Goal: Task Accomplishment & Management: Use online tool/utility

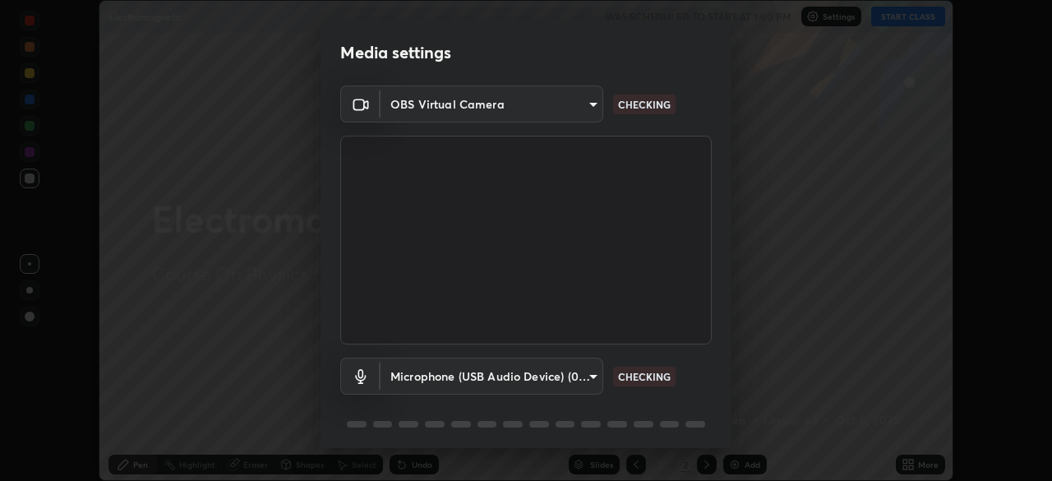
scroll to position [58, 0]
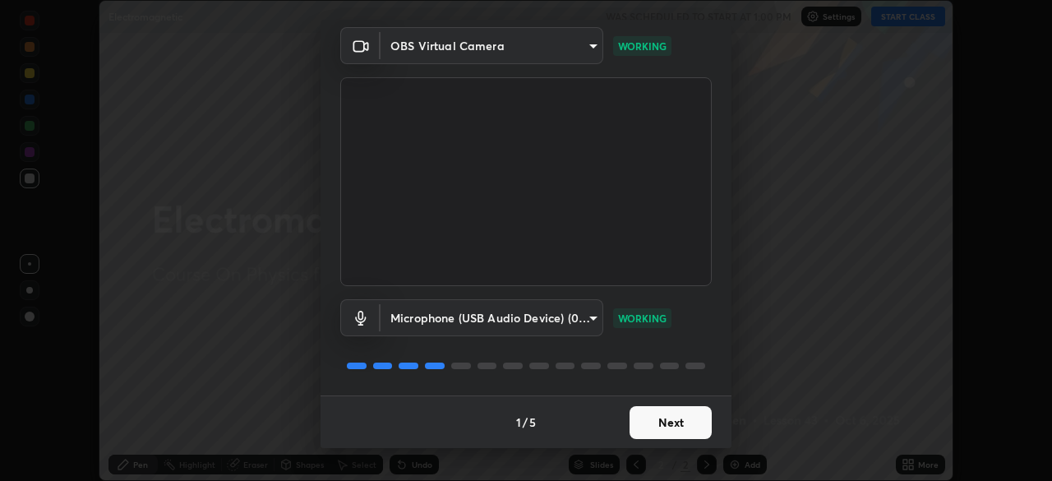
click at [681, 419] on button "Next" at bounding box center [670, 422] width 82 height 33
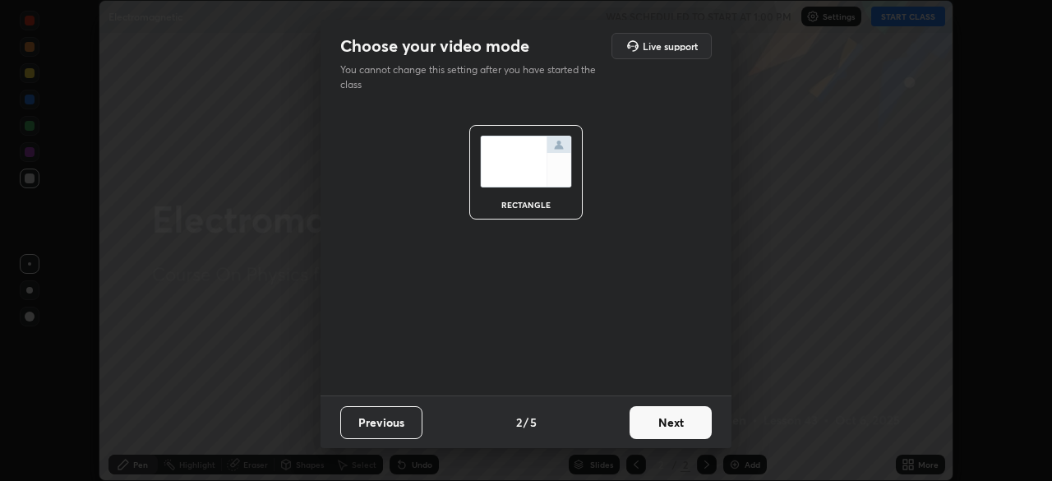
scroll to position [0, 0]
click at [679, 424] on button "Next" at bounding box center [670, 422] width 82 height 33
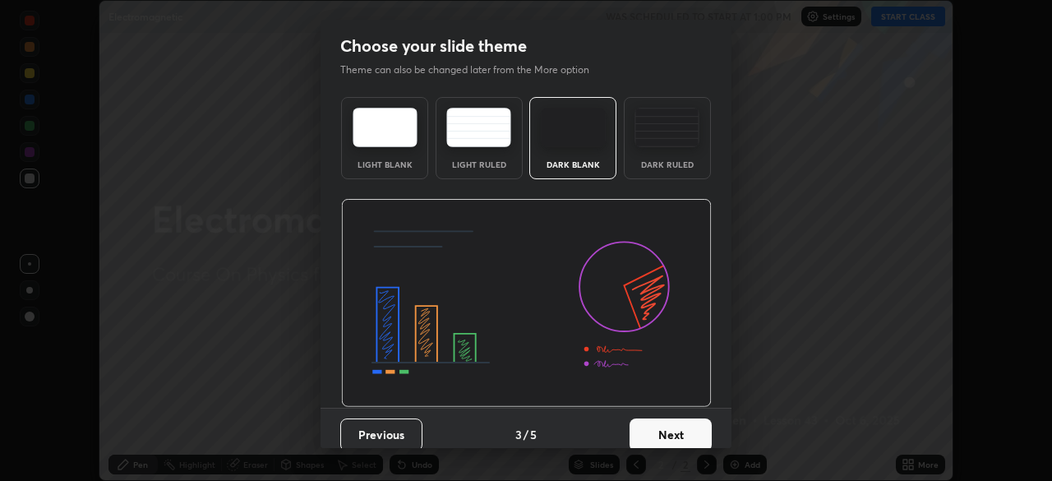
click at [678, 428] on button "Next" at bounding box center [670, 434] width 82 height 33
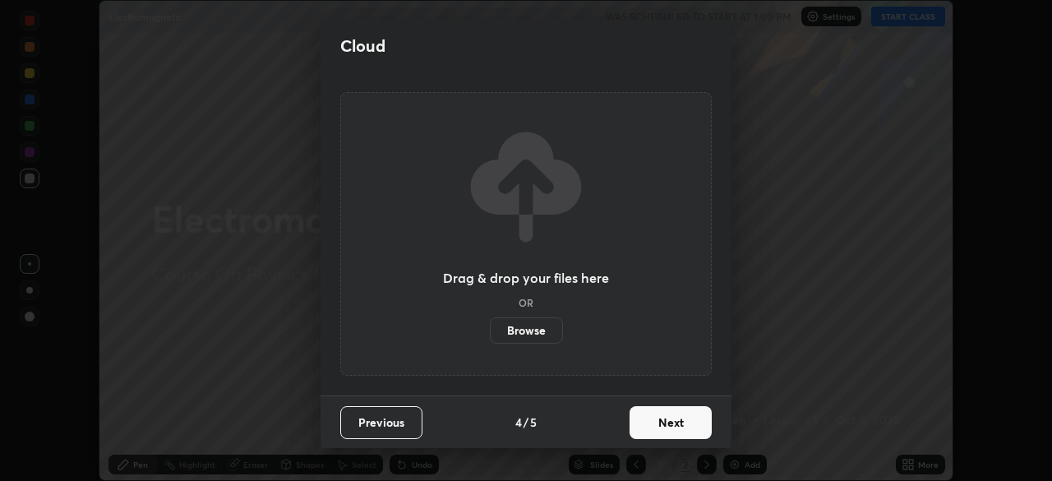
click at [660, 420] on button "Next" at bounding box center [670, 422] width 82 height 33
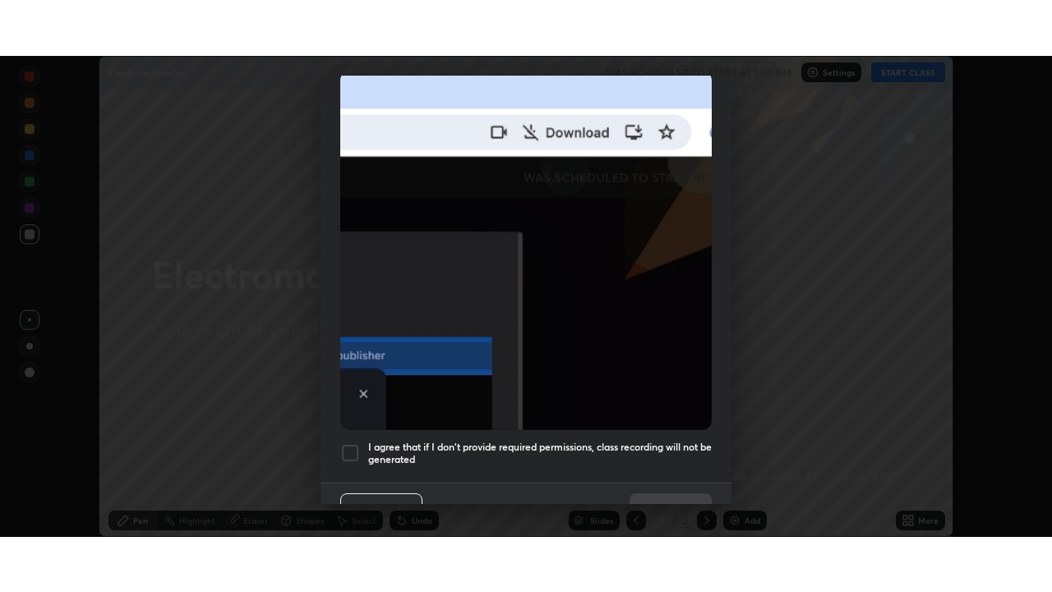
scroll to position [394, 0]
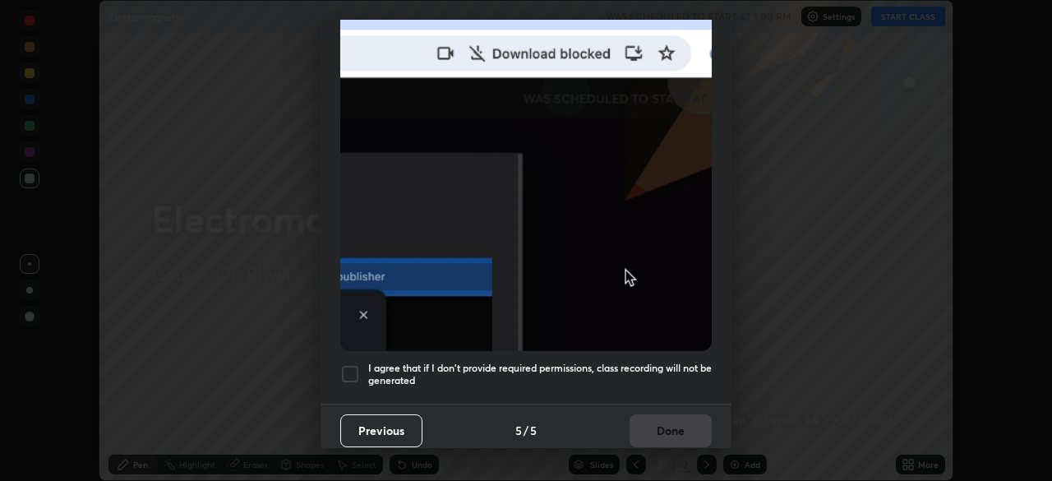
click at [681, 361] on h5 "I agree that if I don't provide required permissions, class recording will not …" at bounding box center [539, 373] width 343 height 25
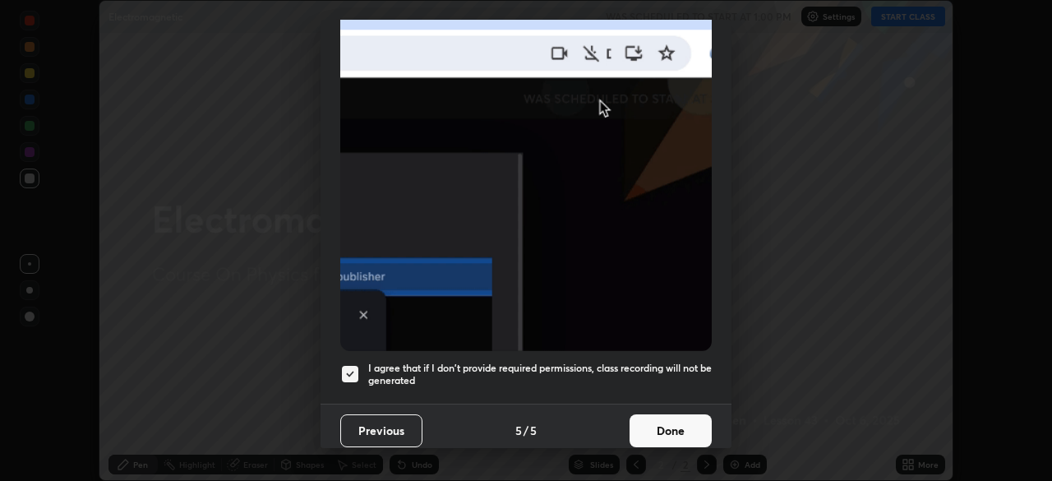
click at [670, 426] on button "Done" at bounding box center [670, 430] width 82 height 33
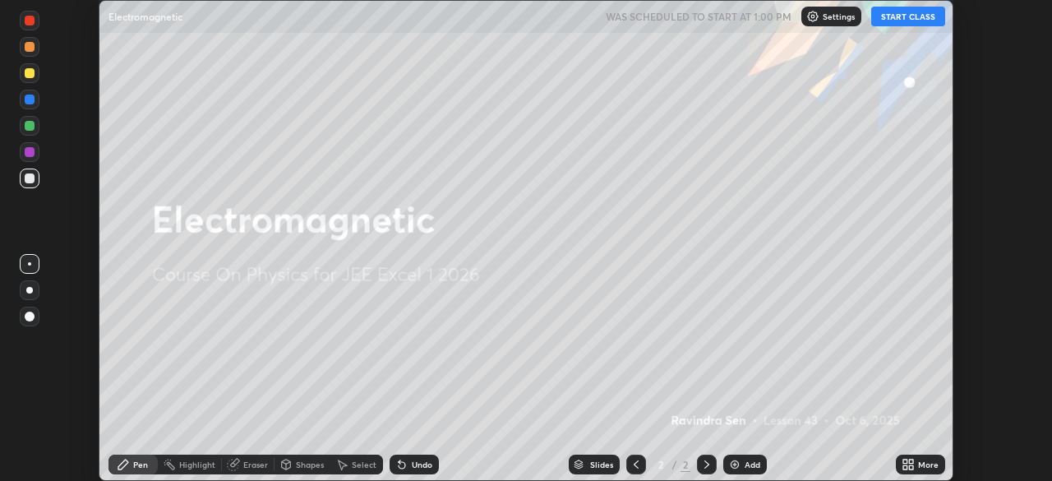
click at [919, 20] on button "START CLASS" at bounding box center [908, 17] width 74 height 20
click at [921, 463] on div "More" at bounding box center [928, 464] width 21 height 8
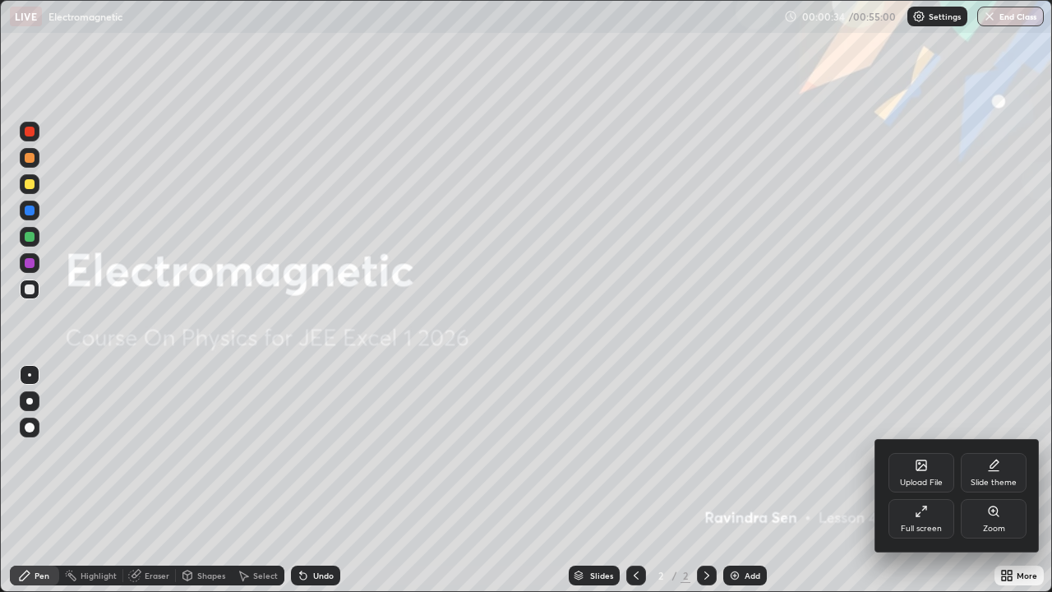
scroll to position [592, 1052]
click at [798, 475] on div at bounding box center [526, 296] width 1052 height 592
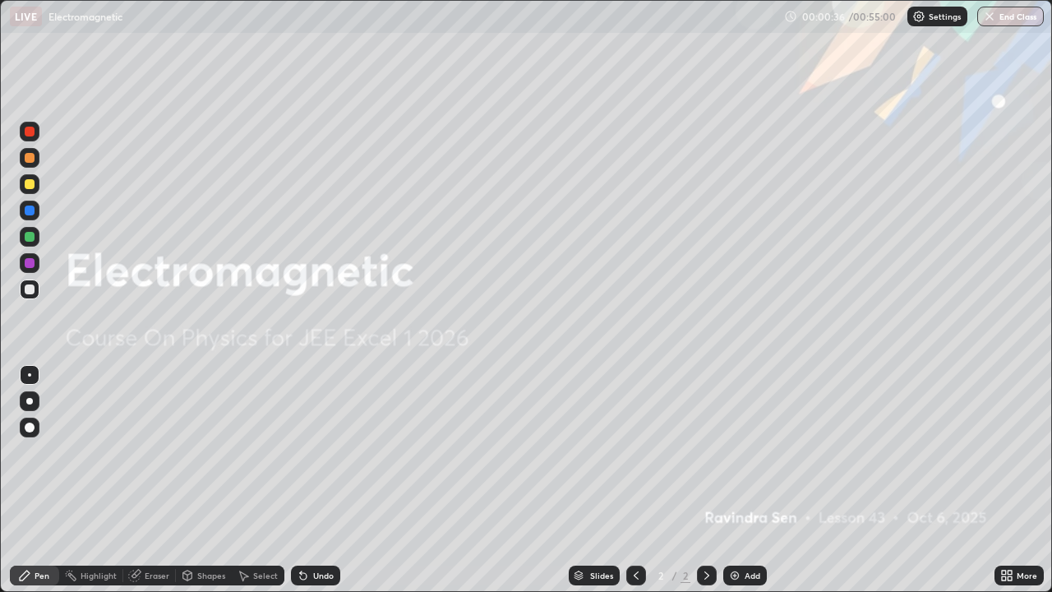
click at [711, 480] on div at bounding box center [707, 575] width 20 height 20
click at [732, 480] on img at bounding box center [734, 575] width 13 height 13
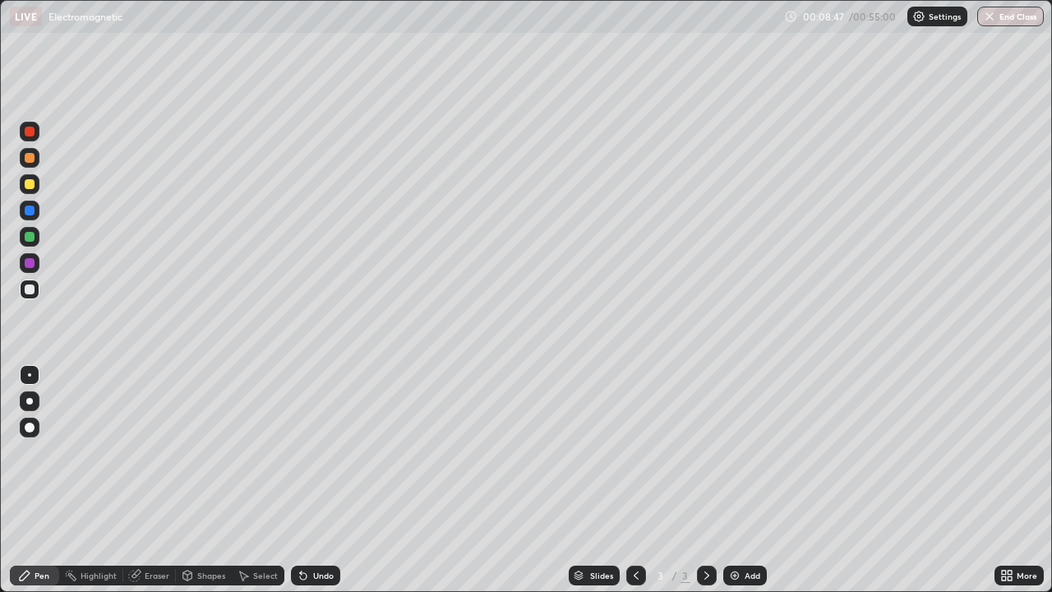
click at [317, 480] on div "Undo" at bounding box center [323, 575] width 21 height 8
click at [314, 480] on div "Undo" at bounding box center [323, 575] width 21 height 8
click at [321, 480] on div "Undo" at bounding box center [323, 575] width 21 height 8
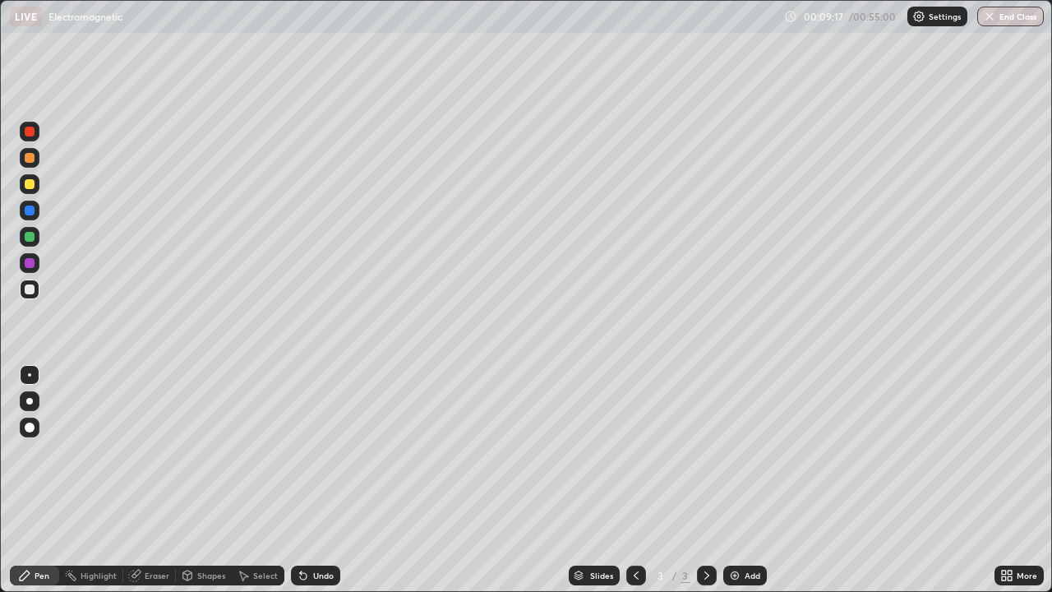
click at [324, 480] on div "Undo" at bounding box center [323, 575] width 21 height 8
click at [325, 480] on div "Undo" at bounding box center [323, 575] width 21 height 8
click at [321, 480] on div "Undo" at bounding box center [323, 575] width 21 height 8
click at [317, 480] on div "Undo" at bounding box center [323, 575] width 21 height 8
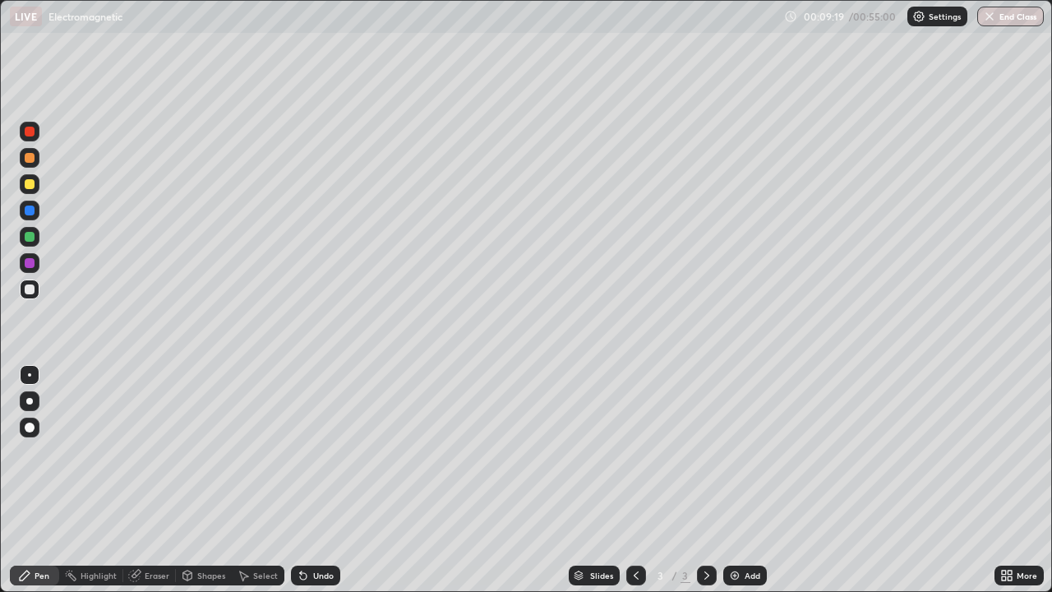
click at [316, 480] on div "Undo" at bounding box center [323, 575] width 21 height 8
click at [748, 480] on div "Add" at bounding box center [752, 575] width 16 height 8
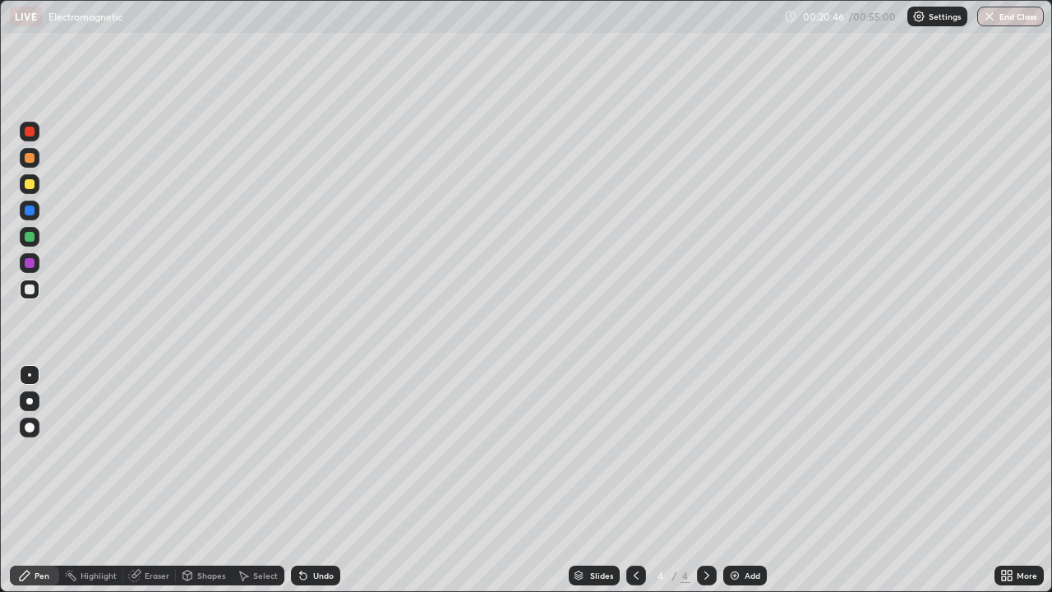
click at [633, 480] on icon at bounding box center [635, 575] width 5 height 8
click at [313, 480] on div "Undo" at bounding box center [323, 575] width 21 height 8
click at [705, 480] on icon at bounding box center [706, 575] width 13 height 13
click at [634, 480] on icon at bounding box center [635, 575] width 13 height 13
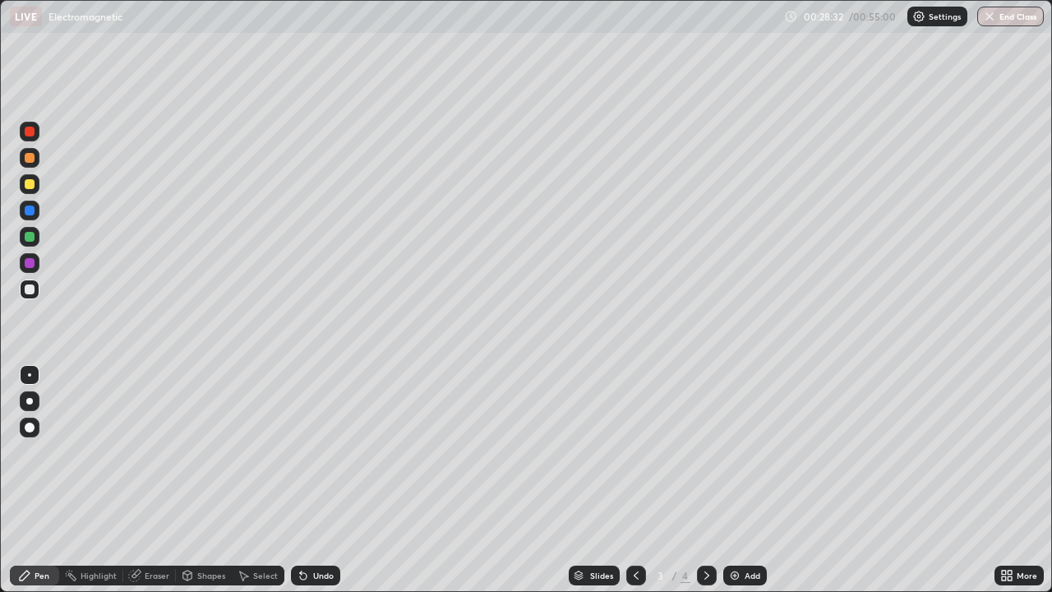
click at [634, 480] on icon at bounding box center [635, 575] width 13 height 13
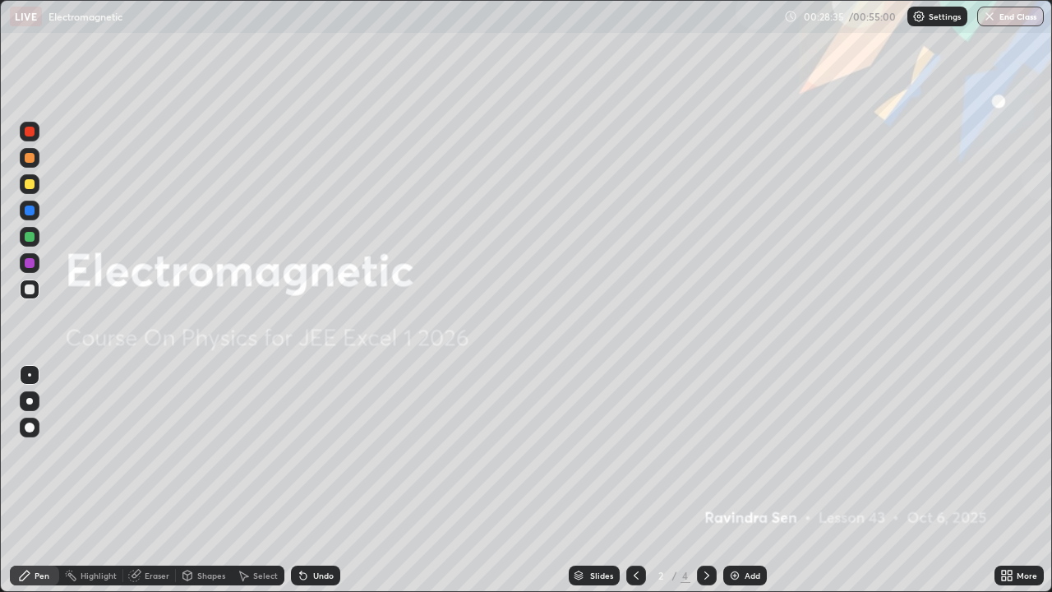
click at [705, 480] on icon at bounding box center [706, 575] width 13 height 13
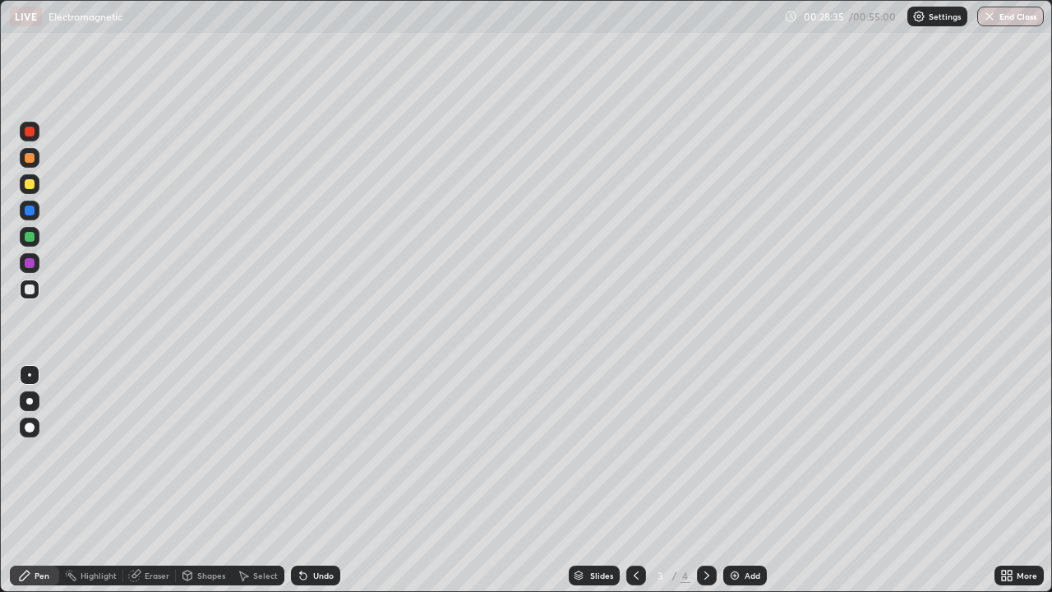
click at [703, 480] on icon at bounding box center [706, 575] width 13 height 13
click at [705, 480] on icon at bounding box center [706, 575] width 13 height 13
click at [729, 480] on img at bounding box center [734, 575] width 13 height 13
click at [205, 480] on div "Shapes" at bounding box center [211, 575] width 28 height 8
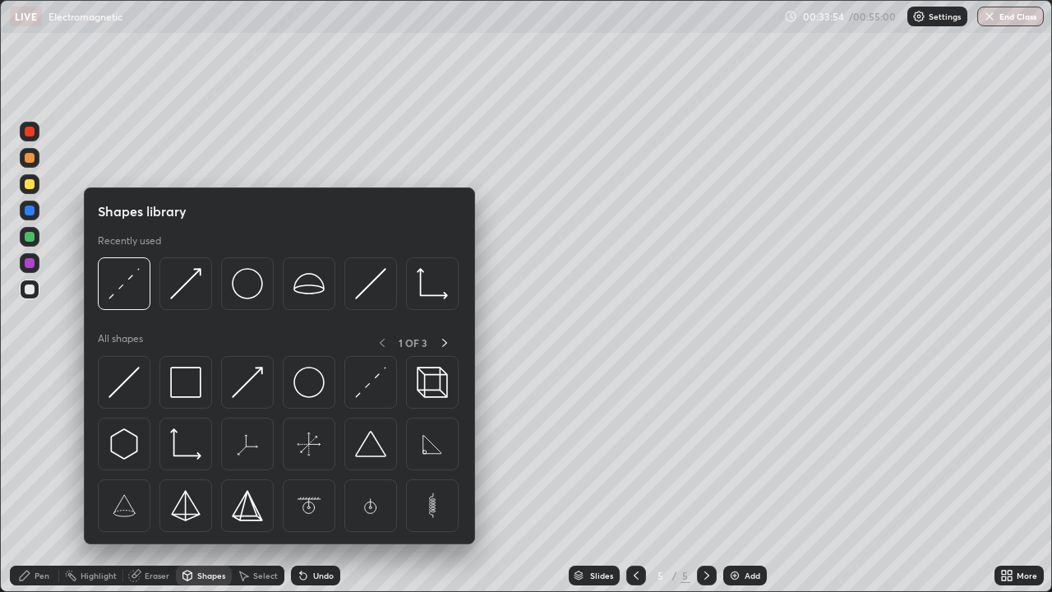
click at [260, 480] on div "Select" at bounding box center [265, 575] width 25 height 8
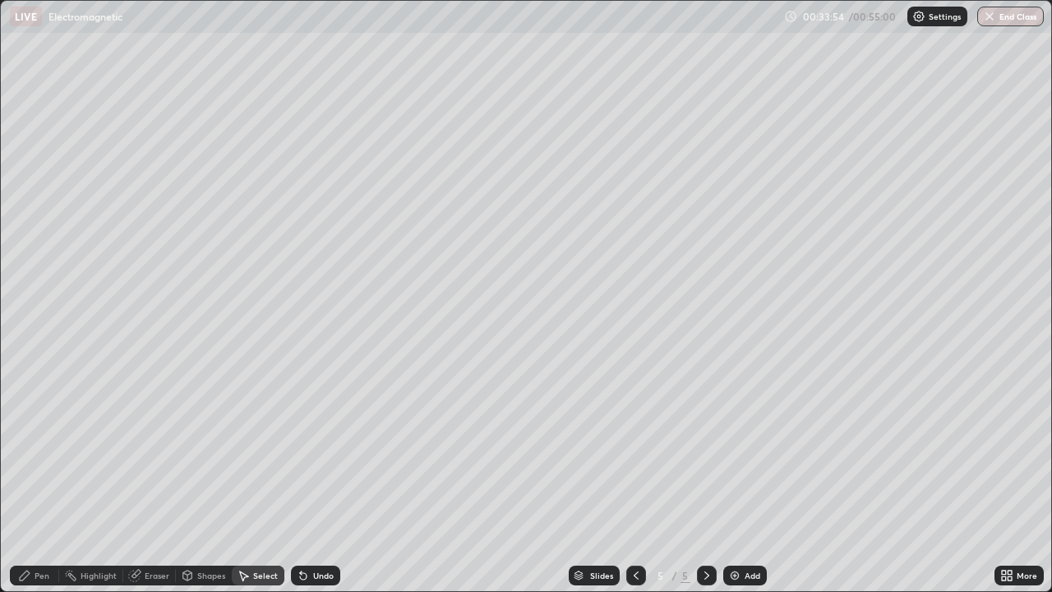
click at [309, 480] on div "Undo" at bounding box center [315, 575] width 49 height 20
click at [148, 480] on div "Eraser" at bounding box center [157, 575] width 25 height 8
click at [39, 480] on div "Pen" at bounding box center [42, 575] width 15 height 8
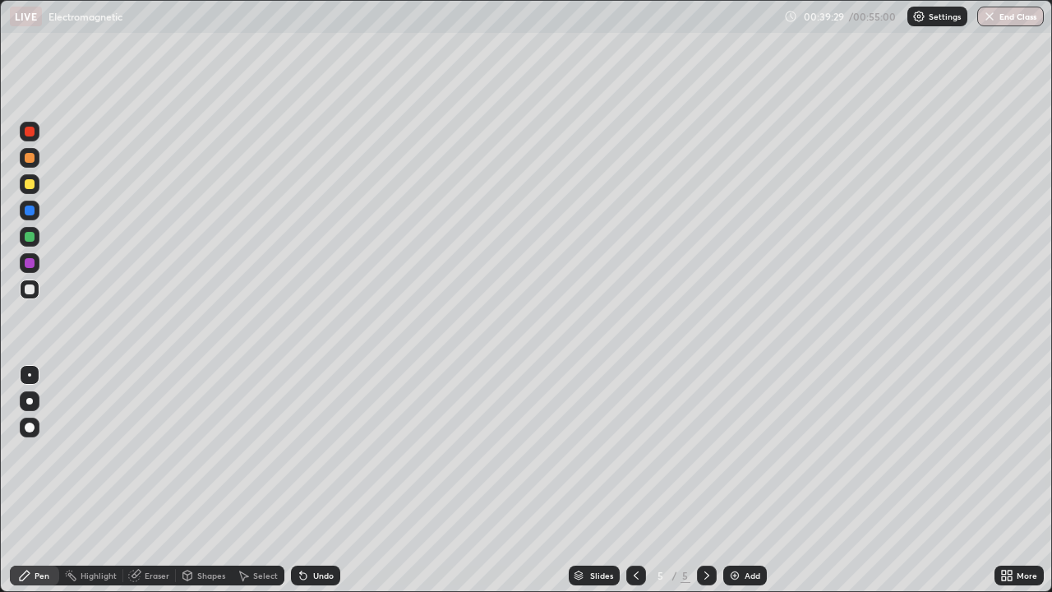
click at [313, 480] on div "Undo" at bounding box center [323, 575] width 21 height 8
click at [304, 480] on icon at bounding box center [303, 575] width 13 height 13
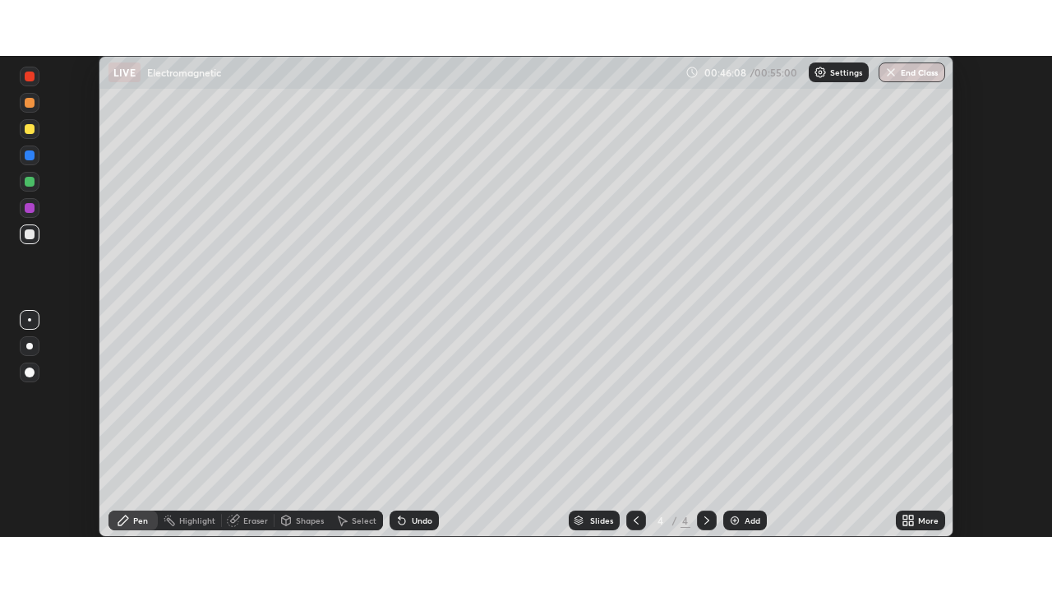
scroll to position [481, 1052]
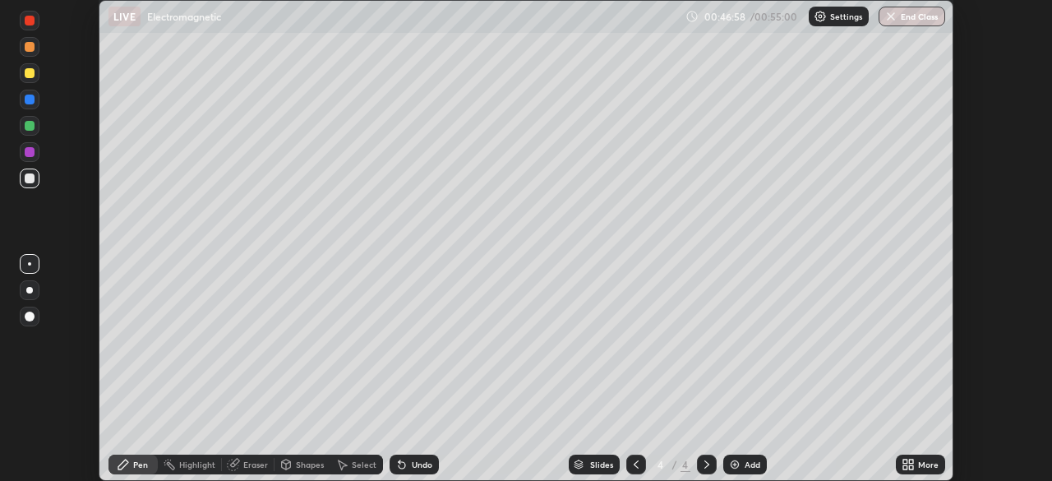
click at [905, 465] on icon at bounding box center [905, 467] width 4 height 4
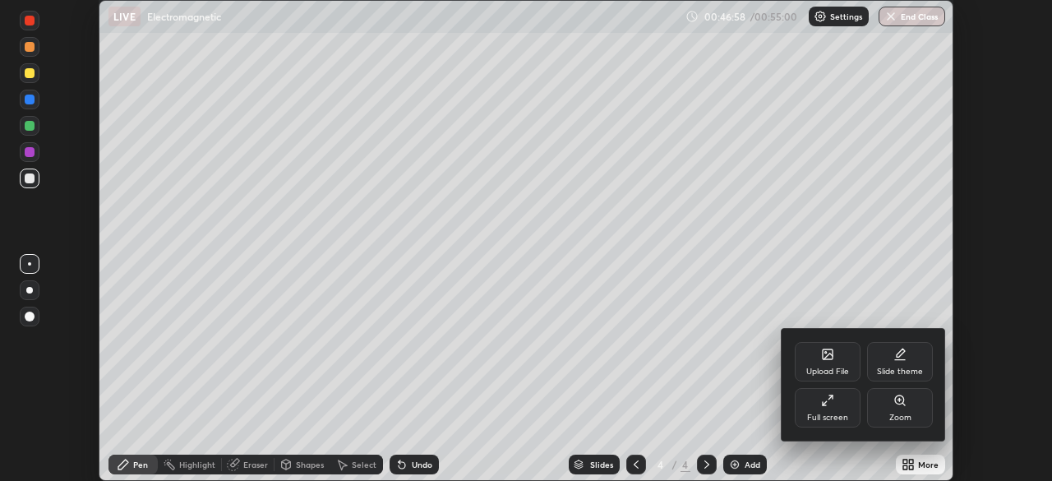
click at [815, 381] on div "Upload File" at bounding box center [827, 361] width 66 height 39
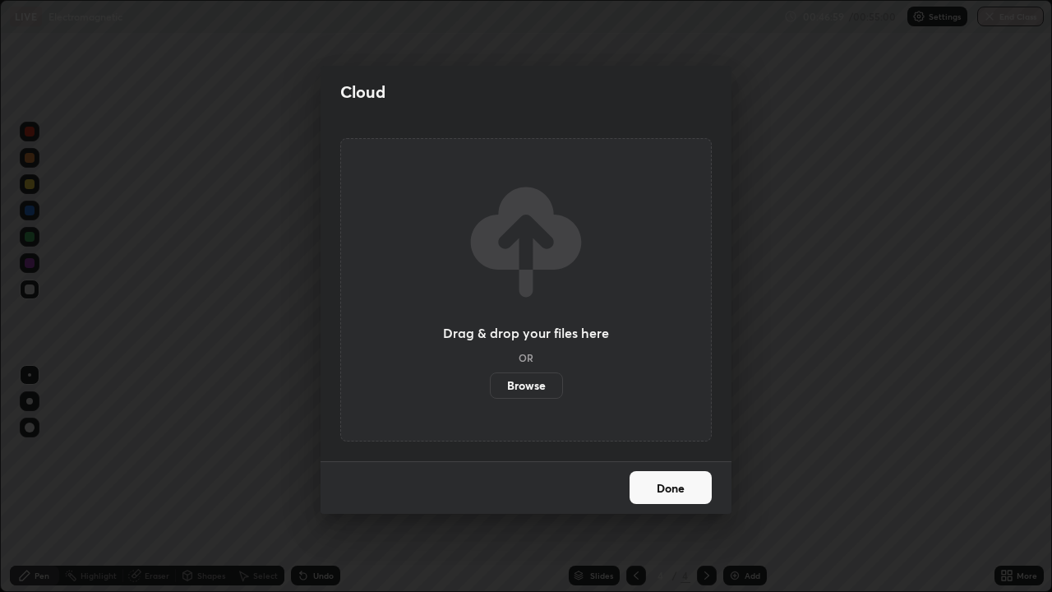
scroll to position [592, 1052]
click at [774, 410] on div "Cloud Drag & drop your files here OR Browse Done" at bounding box center [526, 296] width 1052 height 592
click at [667, 480] on button "Done" at bounding box center [670, 487] width 82 height 33
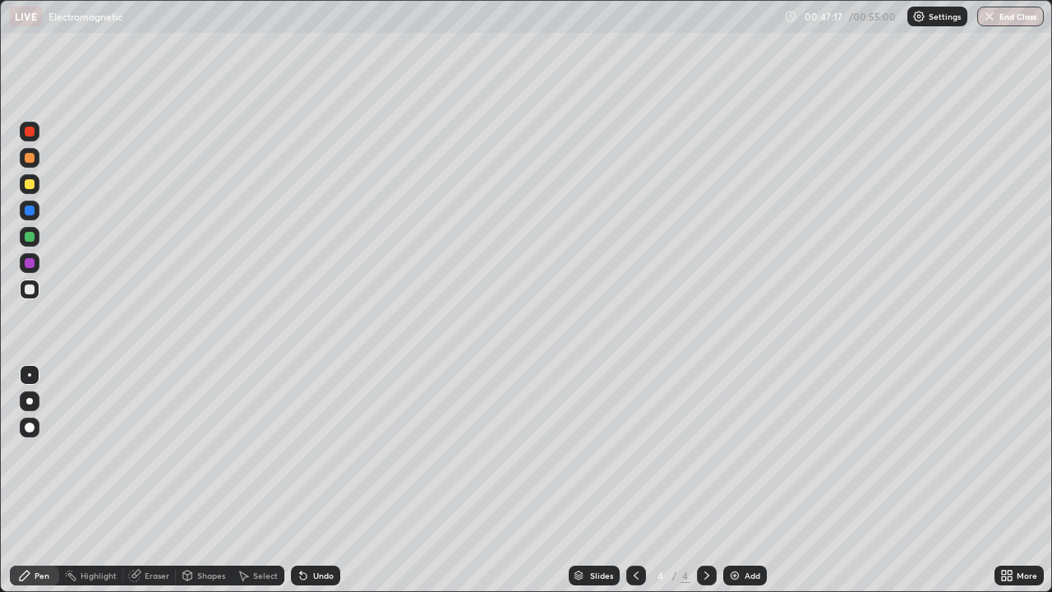
click at [744, 480] on div "Add" at bounding box center [752, 575] width 16 height 8
click at [160, 480] on div "Eraser" at bounding box center [157, 575] width 25 height 8
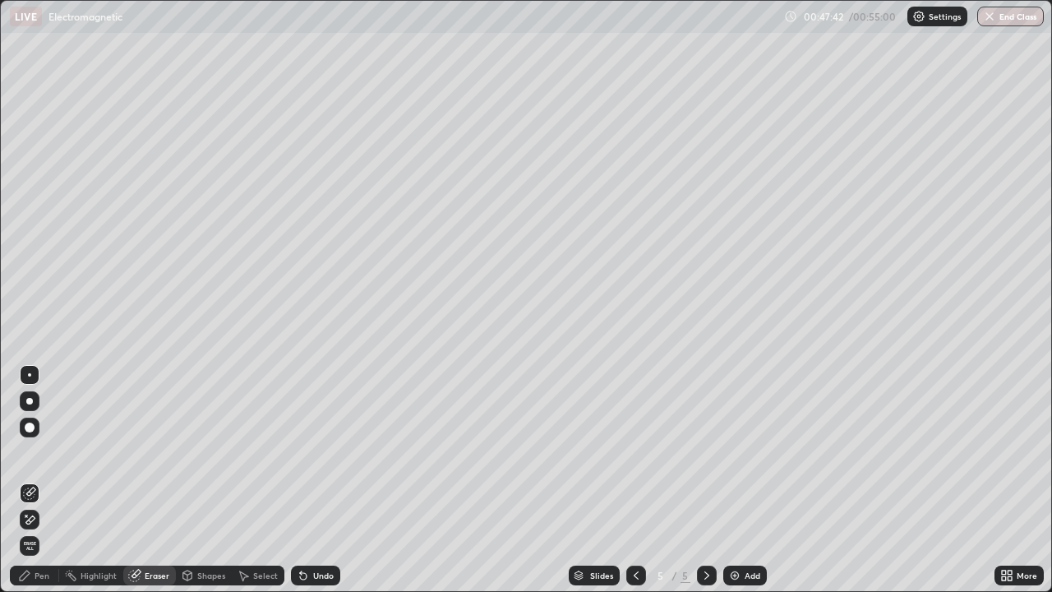
click at [41, 480] on div "Pen" at bounding box center [42, 575] width 15 height 8
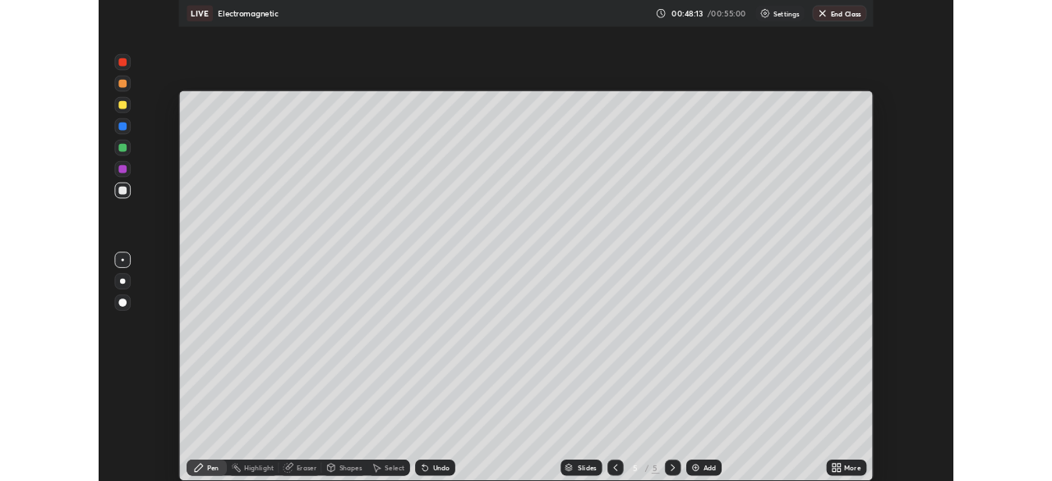
scroll to position [592, 1052]
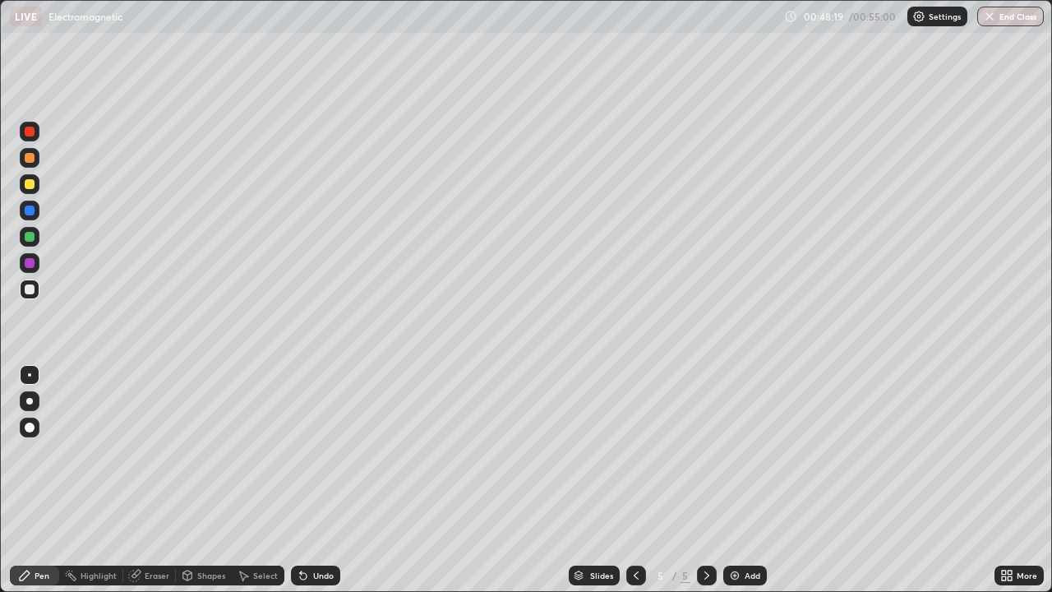
click at [323, 480] on div "Undo" at bounding box center [323, 575] width 21 height 8
click at [159, 480] on div "Eraser" at bounding box center [157, 575] width 25 height 8
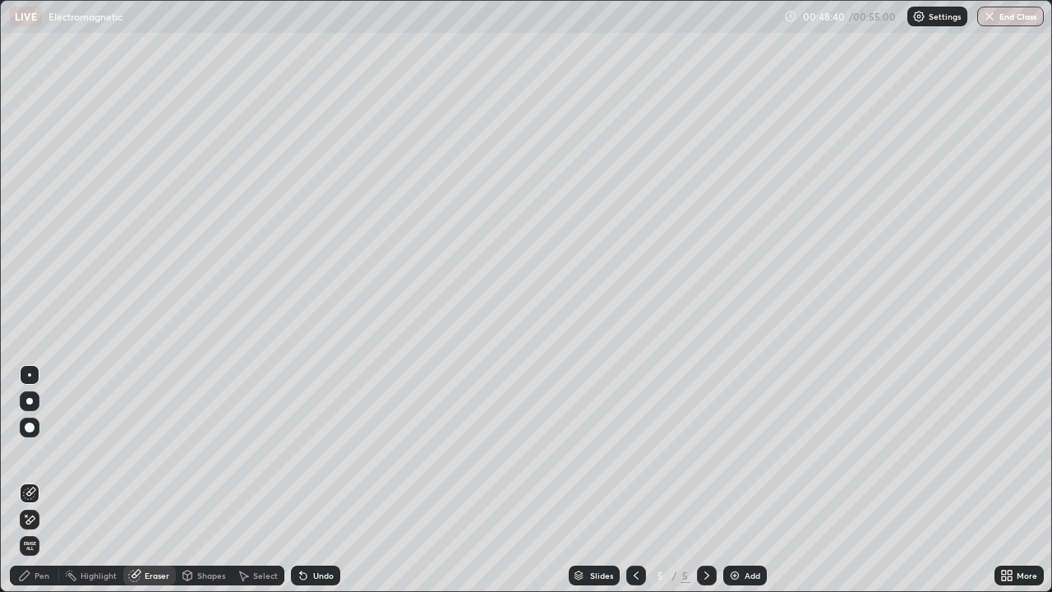
click at [44, 480] on div "Pen" at bounding box center [42, 575] width 15 height 8
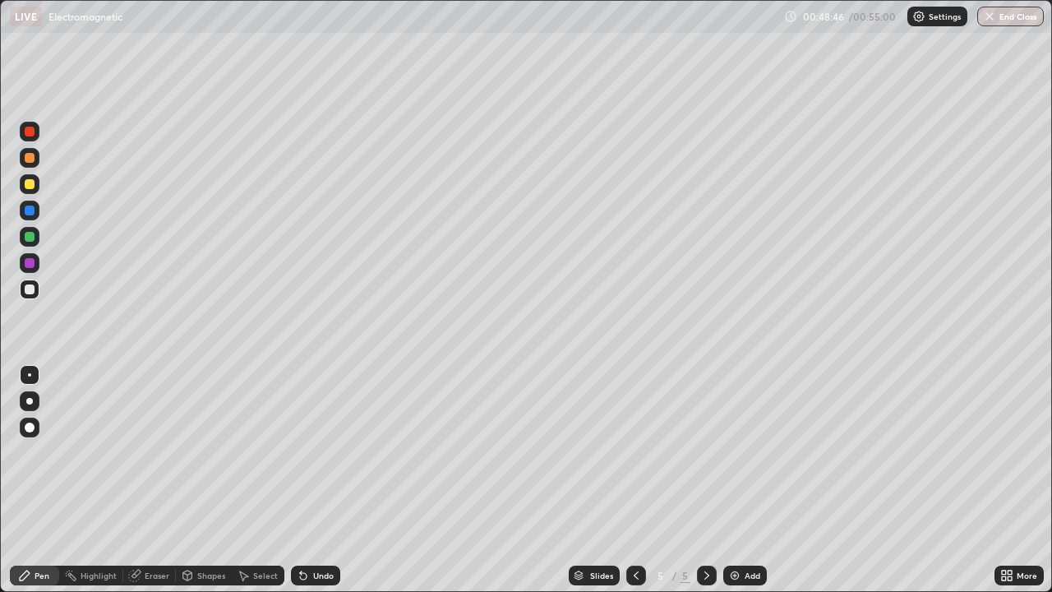
click at [164, 480] on div "Eraser" at bounding box center [149, 575] width 53 height 20
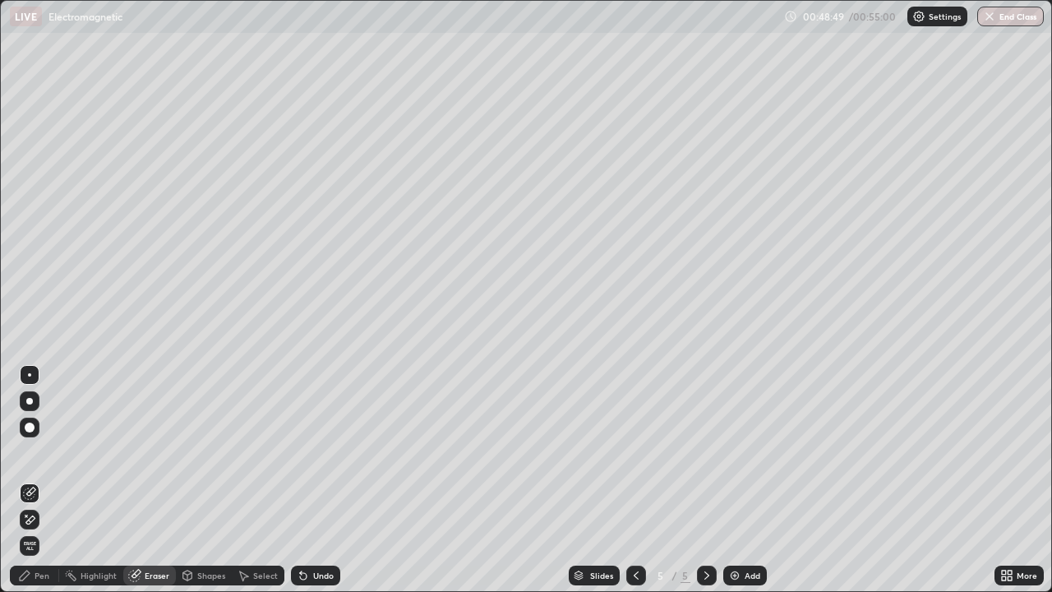
click at [35, 480] on div "Pen" at bounding box center [42, 575] width 15 height 8
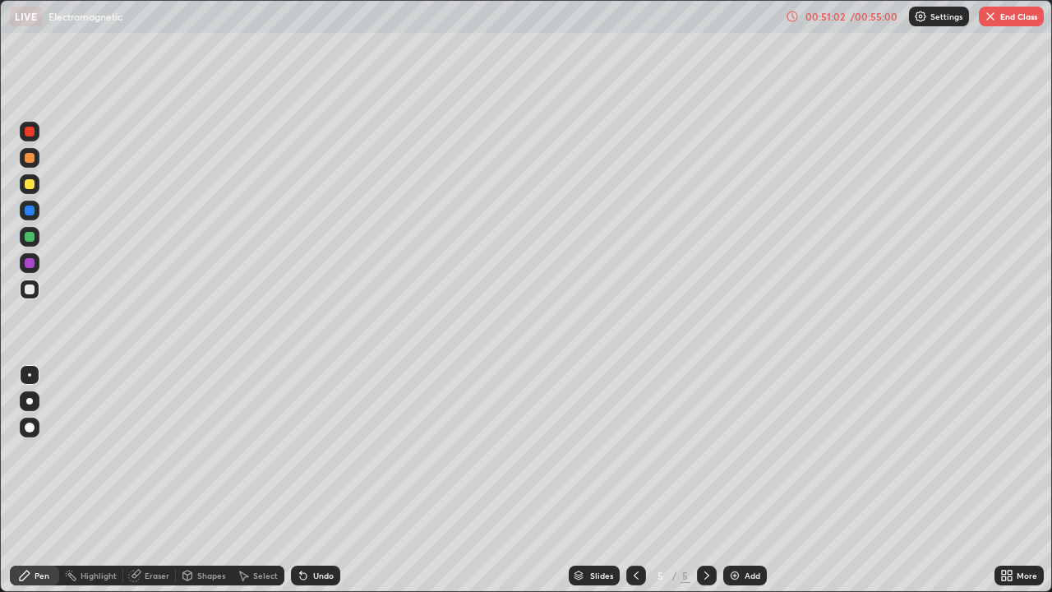
click at [308, 480] on div "Undo" at bounding box center [315, 575] width 49 height 20
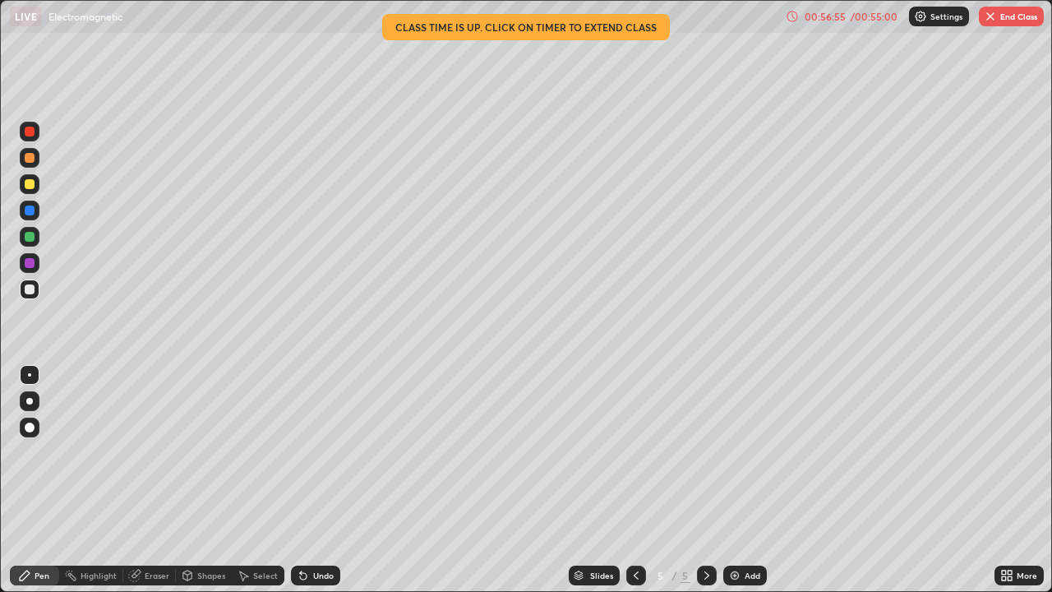
click at [1010, 25] on button "End Class" at bounding box center [1010, 17] width 65 height 20
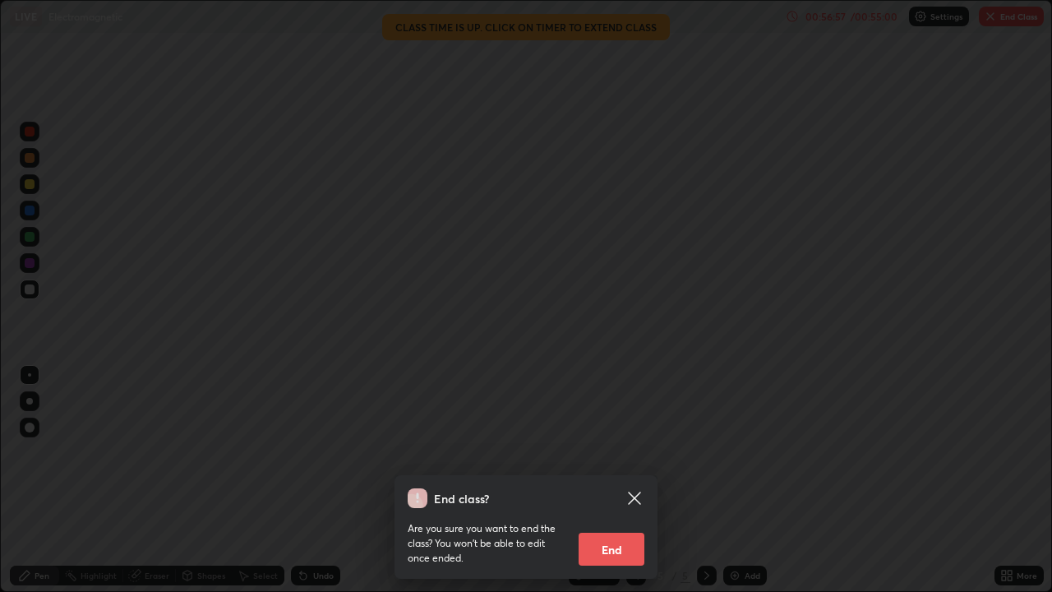
click at [596, 480] on button "End" at bounding box center [611, 548] width 66 height 33
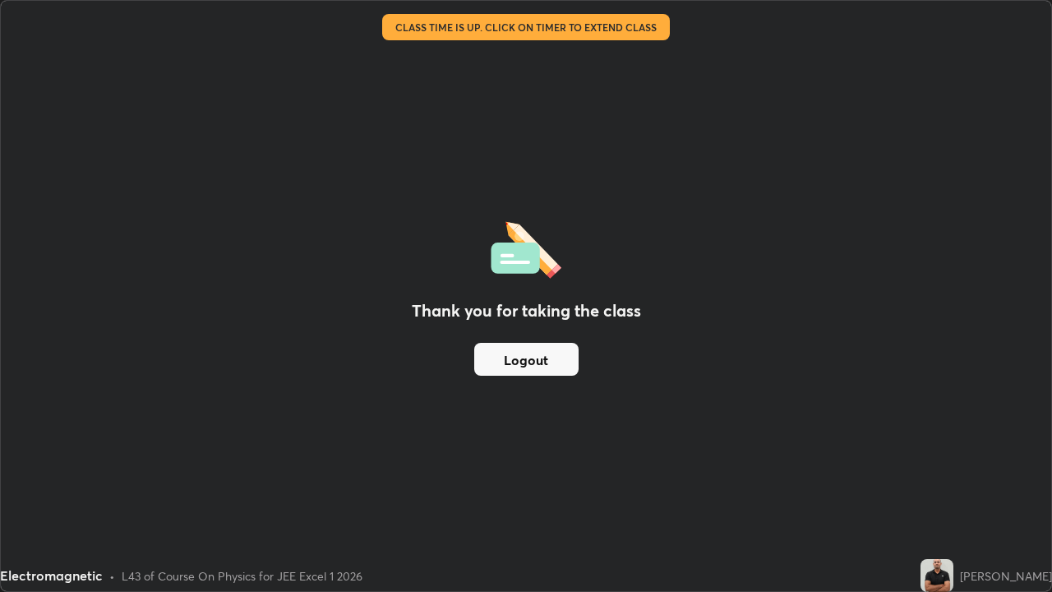
click at [551, 362] on button "Logout" at bounding box center [526, 359] width 104 height 33
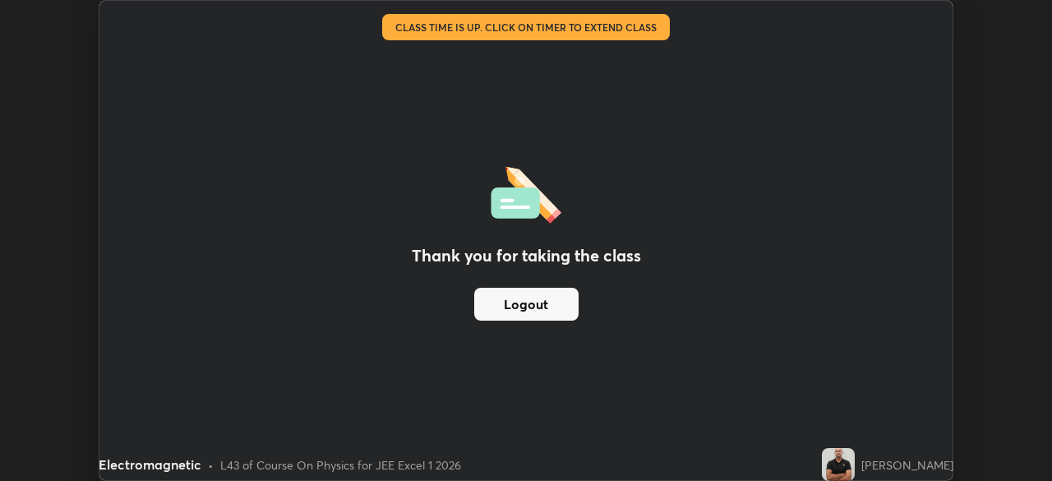
scroll to position [81677, 81106]
